Goal: Transaction & Acquisition: Purchase product/service

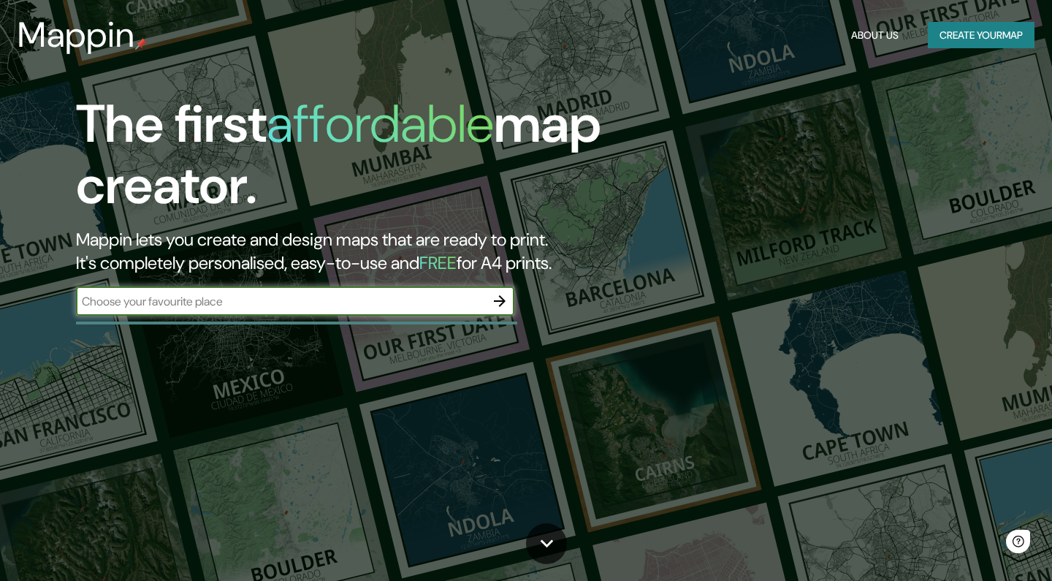
click at [182, 301] on input "text" at bounding box center [280, 301] width 409 height 17
type input "[GEOGRAPHIC_DATA]"
click at [515, 304] on div "The first affordable map creator. Mappin lets you create and design maps that a…" at bounding box center [338, 212] width 631 height 237
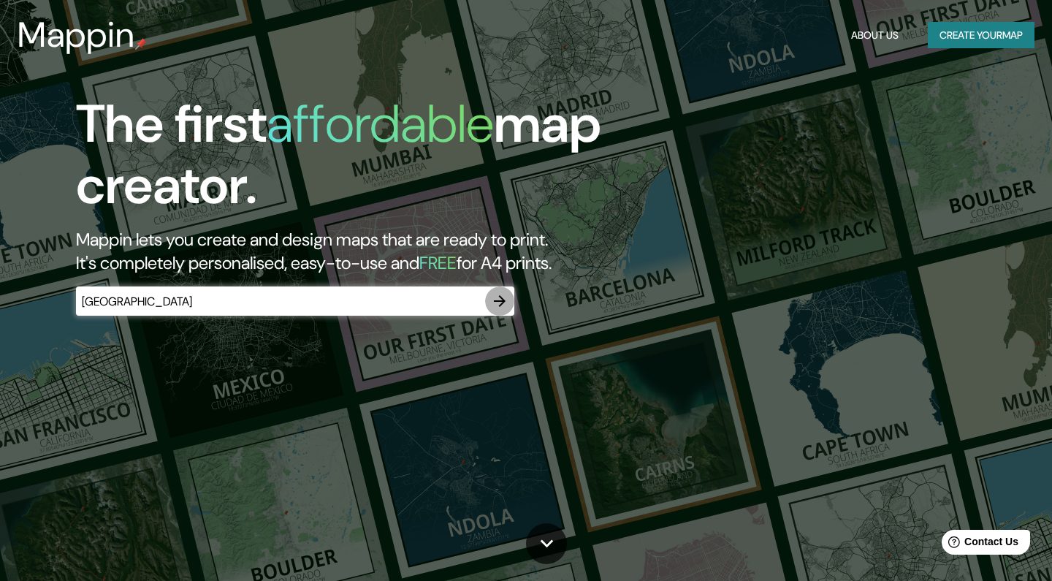
click at [498, 303] on icon "button" at bounding box center [500, 301] width 18 height 18
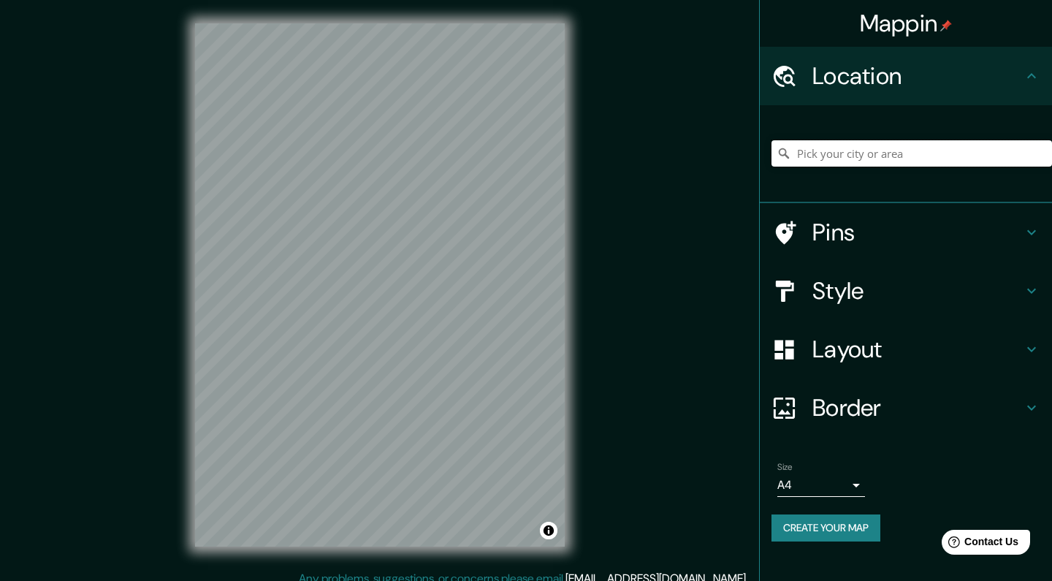
click at [846, 161] on input "Pick your city or area" at bounding box center [912, 153] width 281 height 26
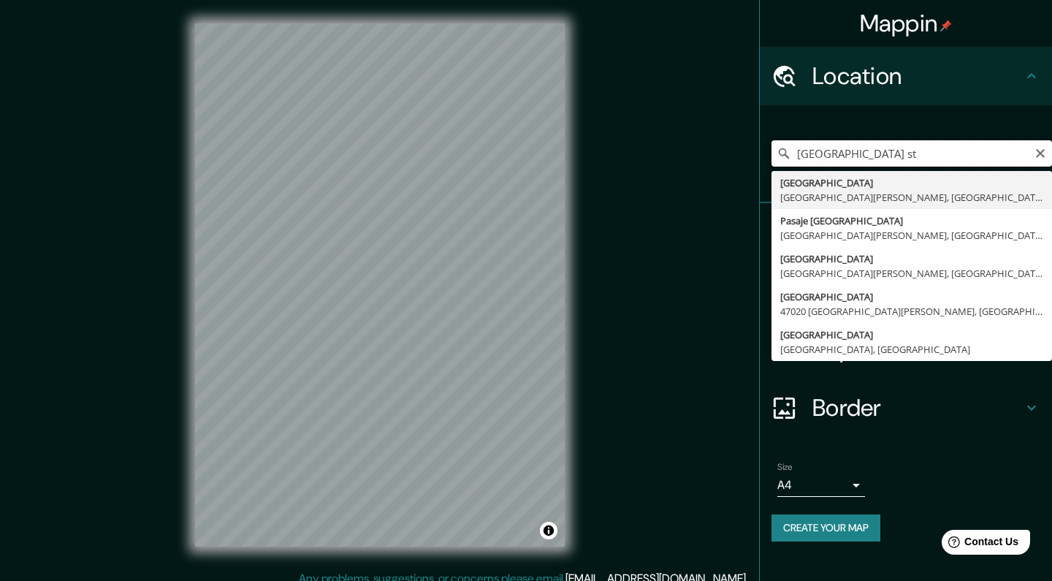
paste input "[GEOGRAPHIC_DATA]""
click at [857, 153] on input "[GEOGRAPHIC_DATA]"" at bounding box center [912, 153] width 281 height 26
drag, startPoint x: 1011, startPoint y: 159, endPoint x: 751, endPoint y: 162, distance: 259.5
click at [751, 164] on div "Mappin Location [GEOGRAPHIC_DATA], [GEOGRAPHIC_DATA], [GEOGRAPHIC_DATA] [GEOGRA…" at bounding box center [526, 296] width 1052 height 593
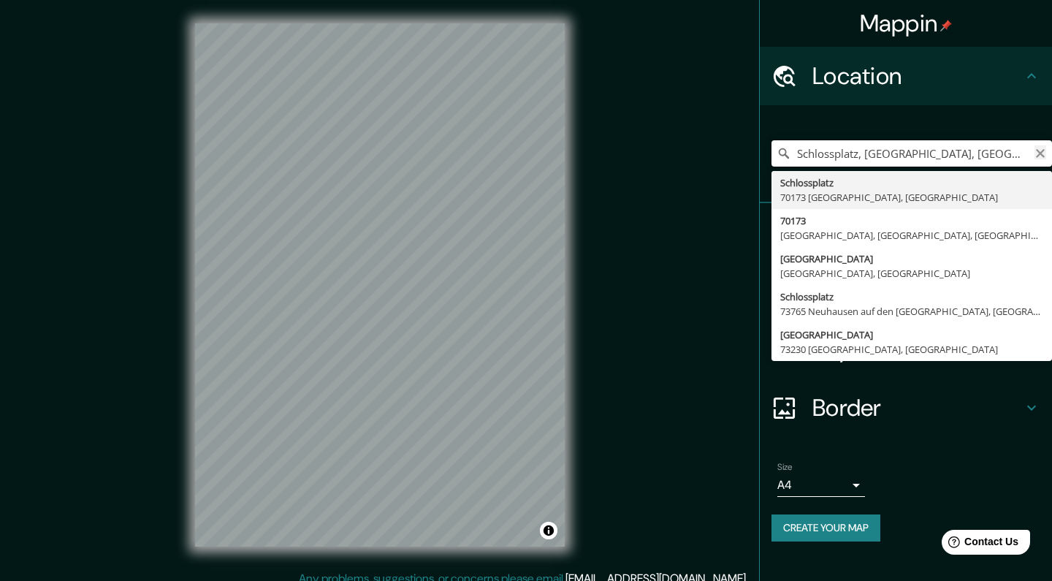
type input "Schlossplatz, [GEOGRAPHIC_DATA], [GEOGRAPHIC_DATA]"
click at [1036, 153] on icon "Clear" at bounding box center [1041, 154] width 12 height 12
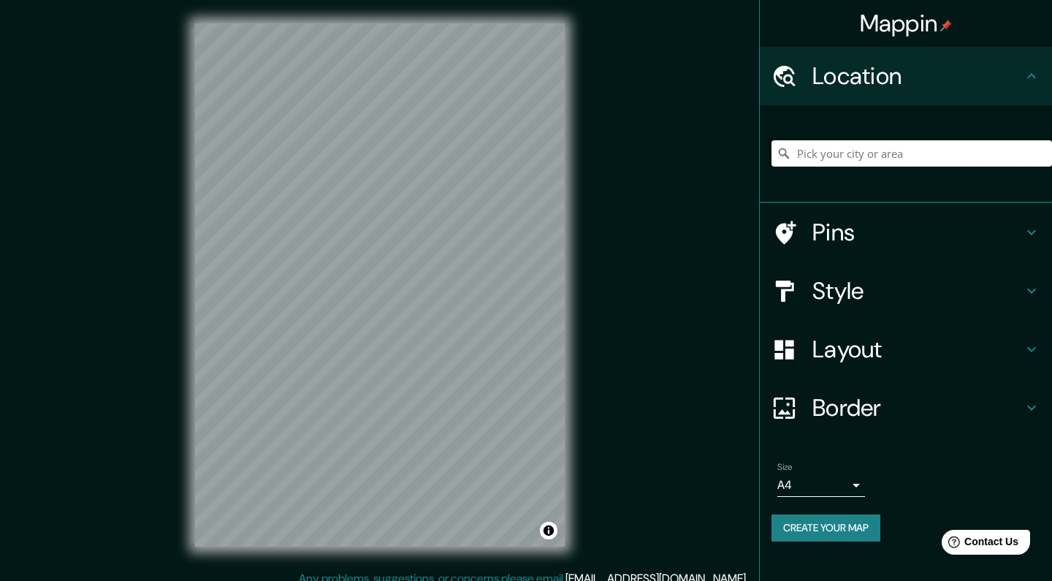
paste input "[GEOGRAPHIC_DATA]""
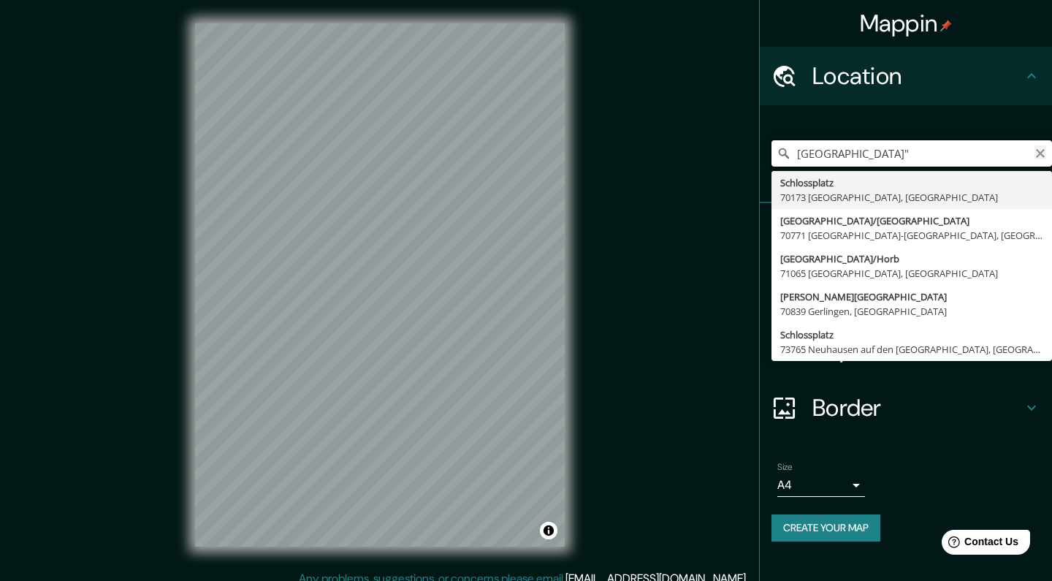
type input "[GEOGRAPHIC_DATA], [GEOGRAPHIC_DATA]"
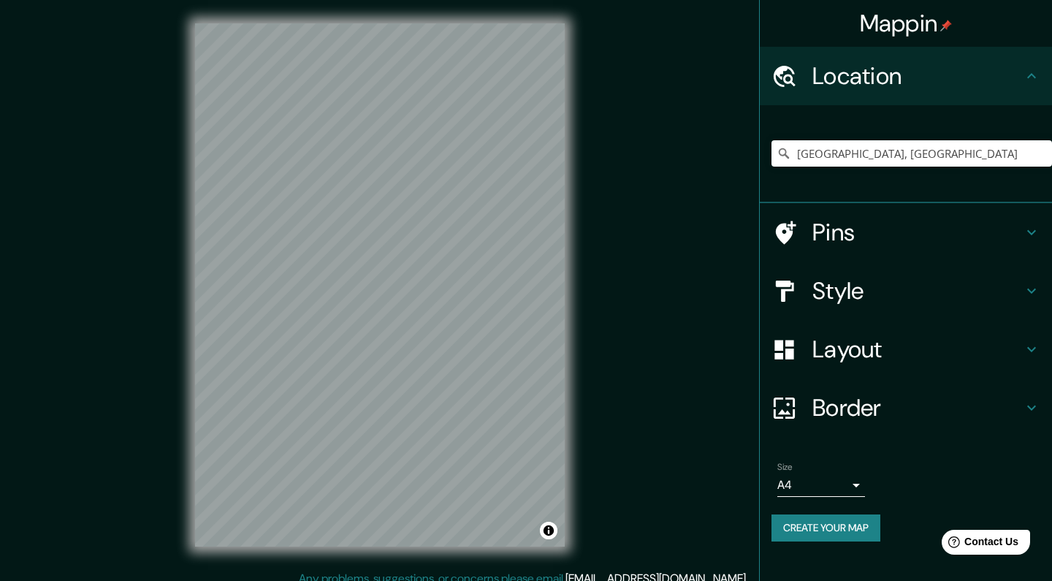
click at [855, 218] on h4 "Pins" at bounding box center [918, 232] width 210 height 29
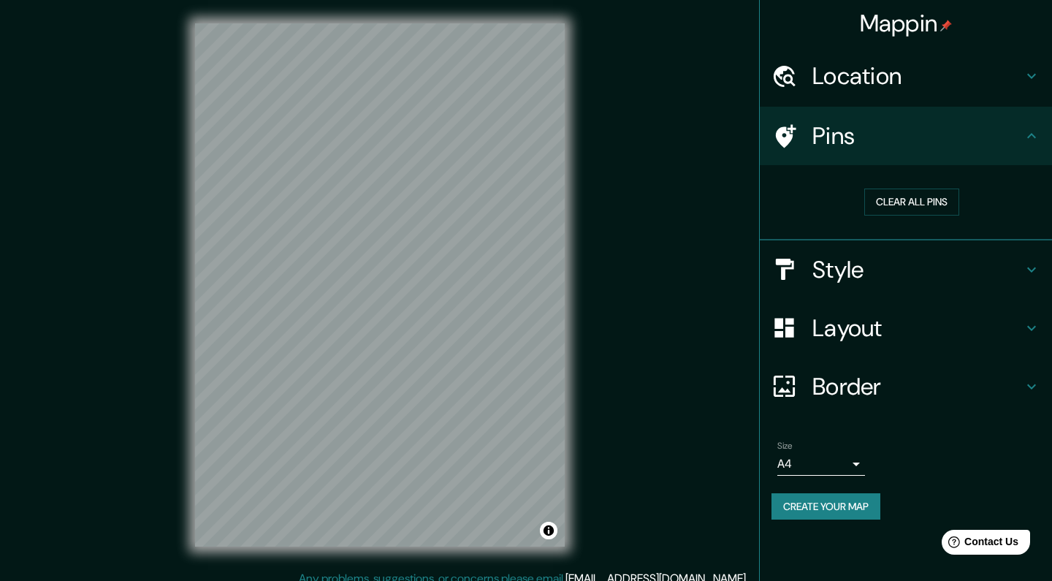
click at [843, 276] on h4 "Style" at bounding box center [918, 269] width 210 height 29
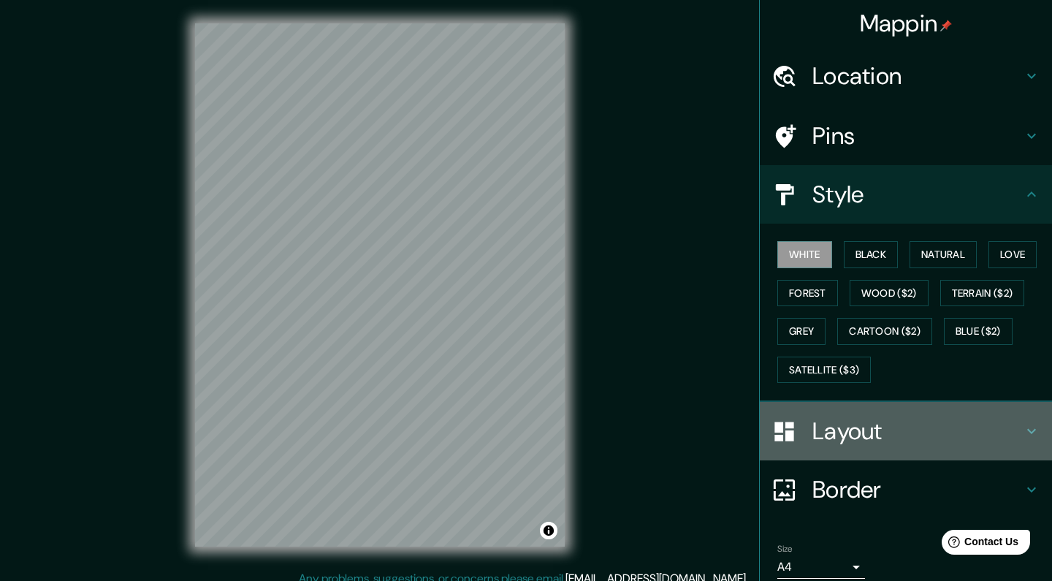
click at [822, 425] on h4 "Layout" at bounding box center [918, 431] width 210 height 29
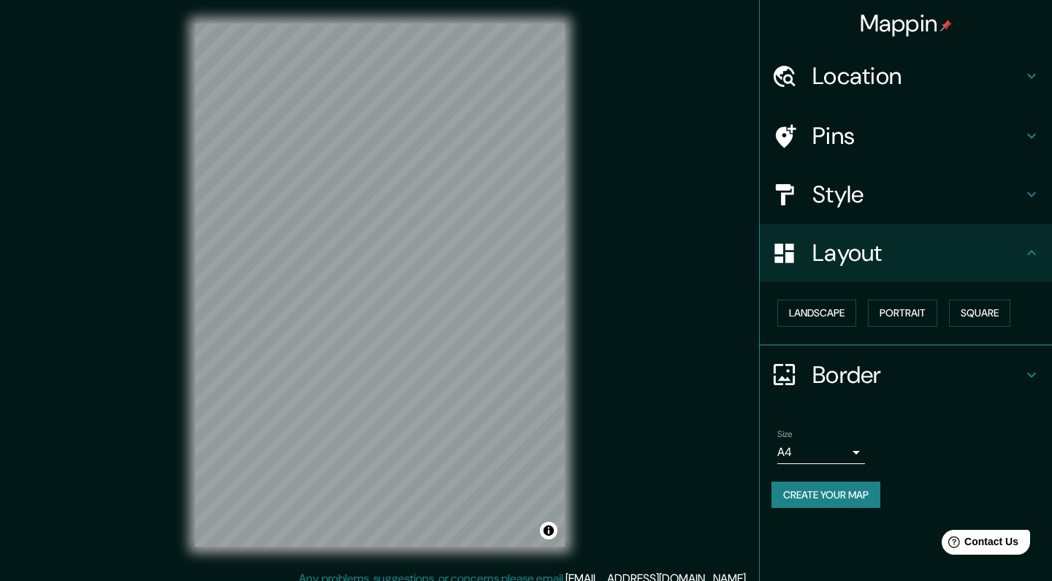
click at [885, 80] on h4 "Location" at bounding box center [918, 75] width 210 height 29
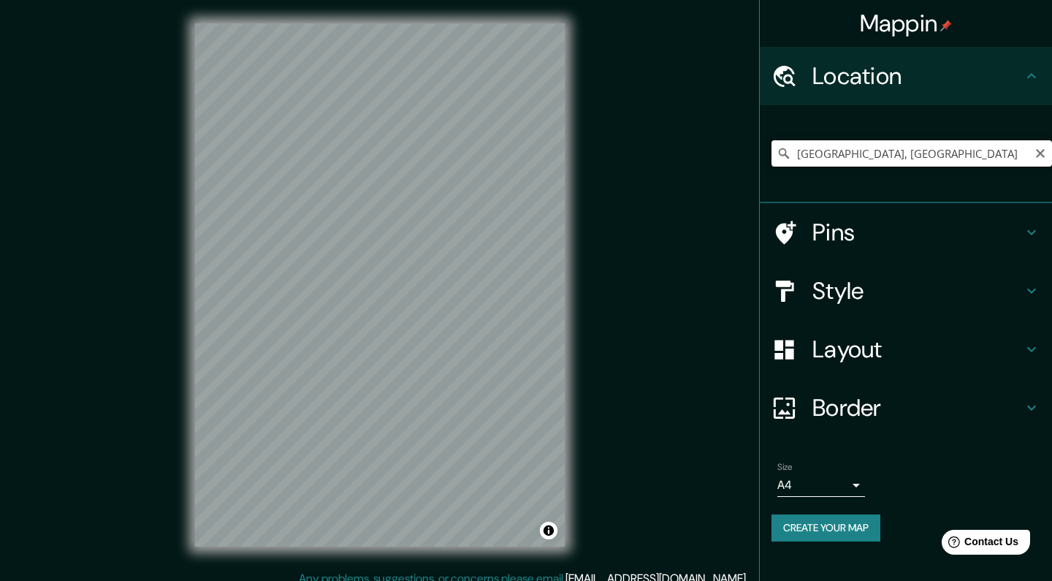
click at [866, 160] on input "[GEOGRAPHIC_DATA], [GEOGRAPHIC_DATA]" at bounding box center [912, 153] width 281 height 26
click at [1040, 149] on icon "Clear" at bounding box center [1041, 154] width 12 height 12
paste input "[GEOGRAPHIC_DATA], [GEOGRAPHIC_DATA], [GEOGRAPHIC_DATA]"
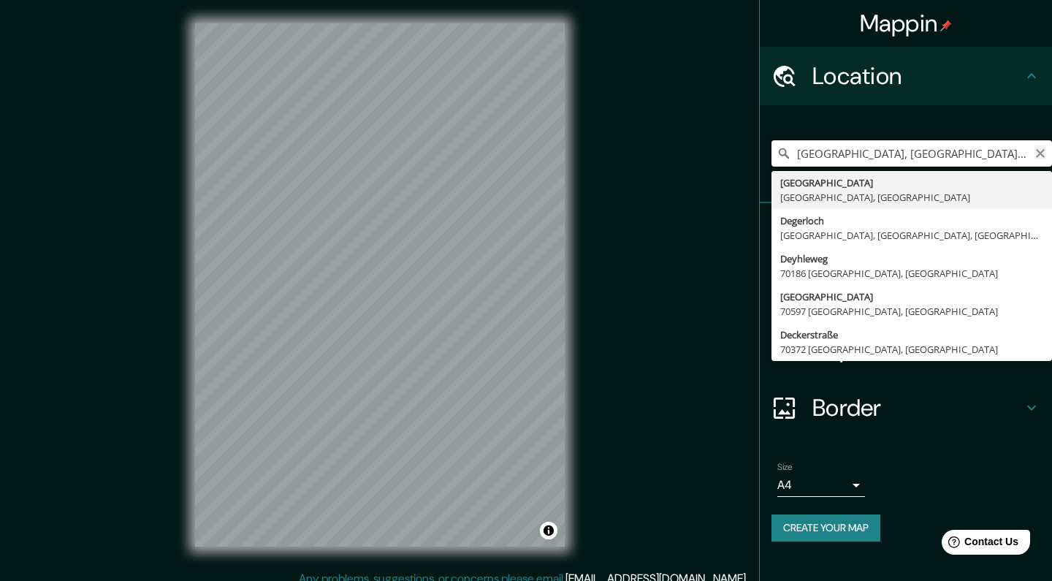
type input "[GEOGRAPHIC_DATA], [GEOGRAPHIC_DATA], [GEOGRAPHIC_DATA]"
